Goal: Task Accomplishment & Management: Use online tool/utility

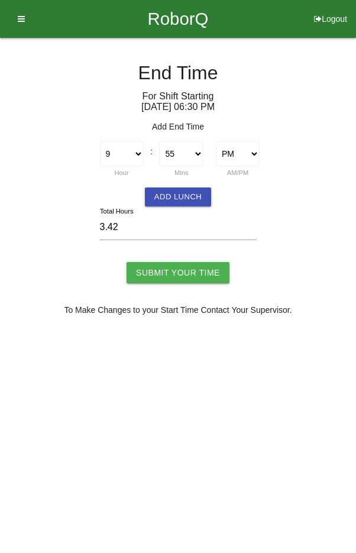
select select "9"
select select "55"
select select "2"
click at [127, 153] on select "1 2 3 4 5 6 7 8 9 10 11 12" at bounding box center [122, 153] width 44 height 25
select select "10"
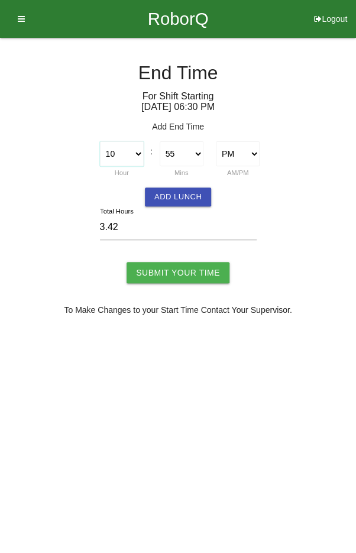
type input "4.42"
click at [178, 153] on select "00 01 02 03 04 05 06 07 08 09 10 11 12 13 14 15 16 17 18 19 20 21 22 23 24 25 2…" at bounding box center [182, 153] width 44 height 25
select select "0"
type input "3.50"
click at [168, 269] on input "Submit Your Time" at bounding box center [178, 272] width 103 height 21
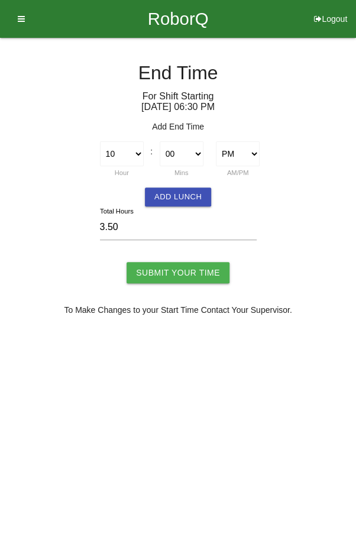
type input "Processing..."
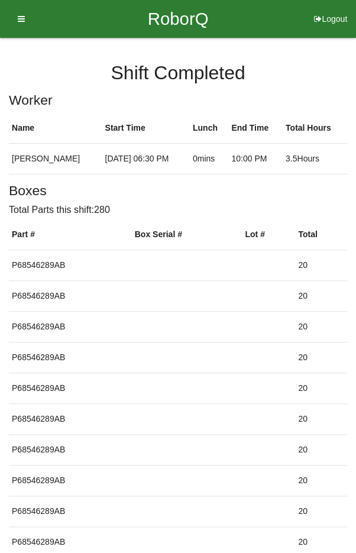
click at [332, 9] on button "Logout" at bounding box center [330, 4] width 51 height 9
select select "Worker"
